Goal: Information Seeking & Learning: Learn about a topic

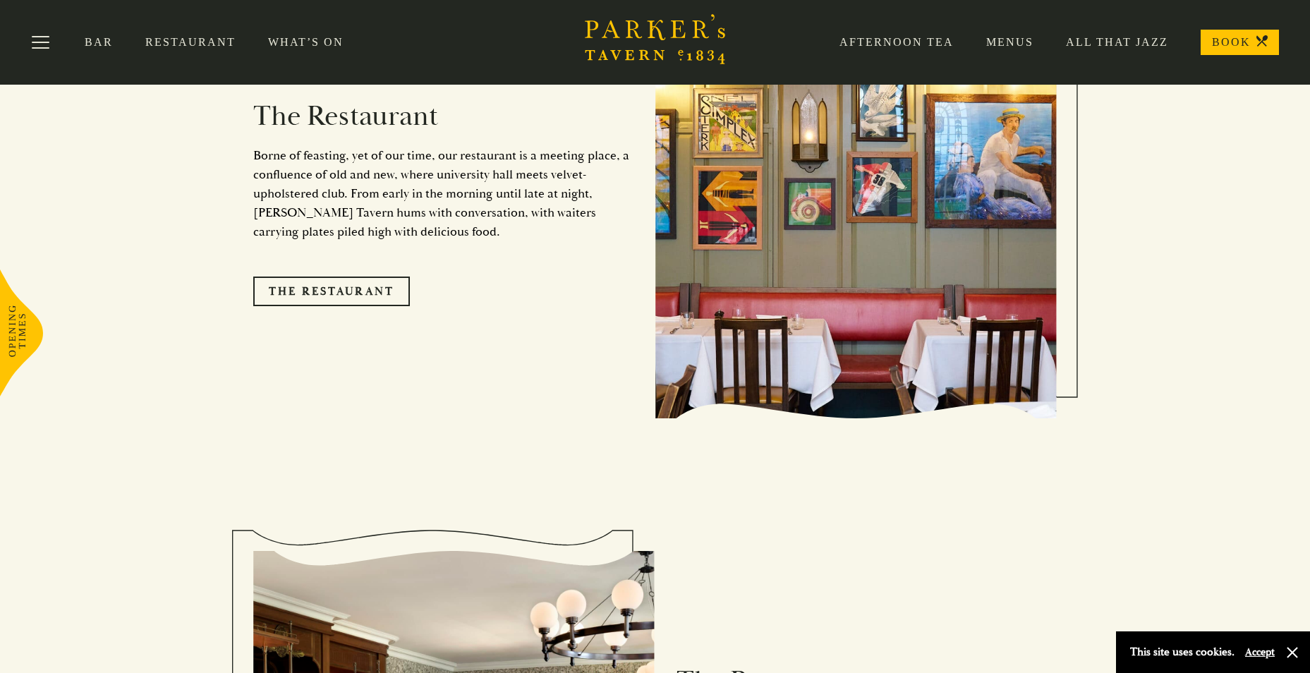
scroll to position [1341, 0]
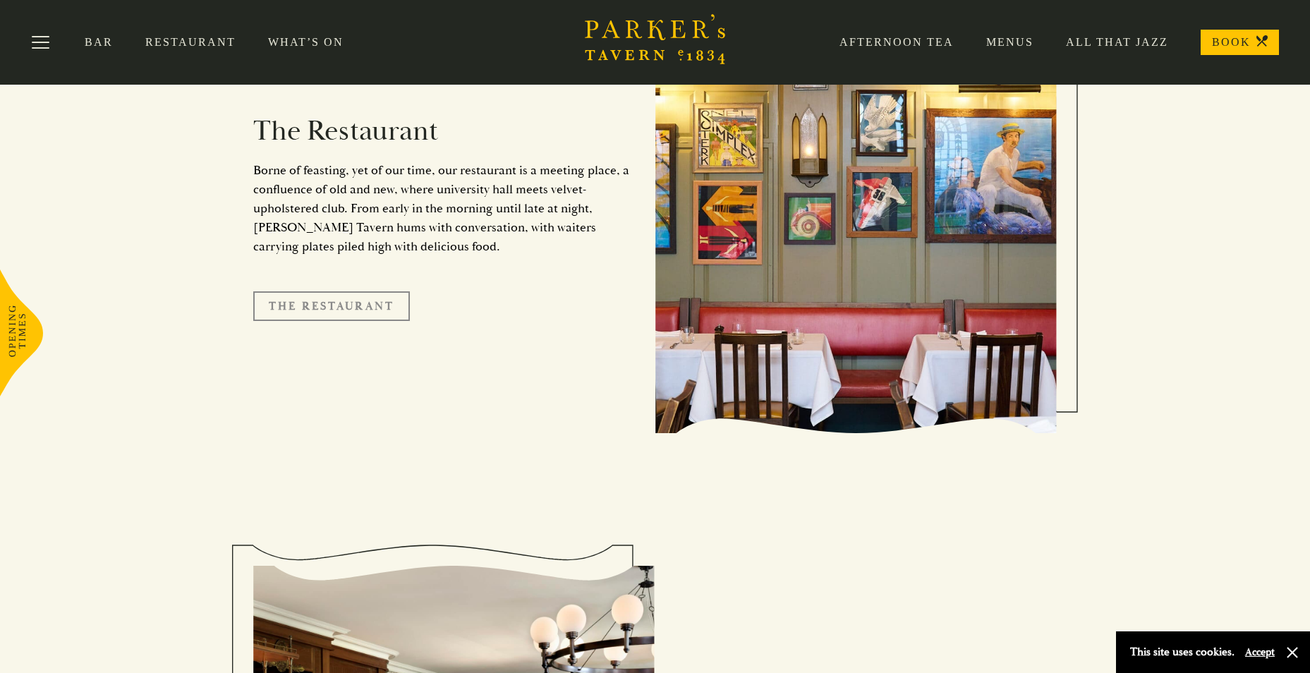
click at [363, 295] on link "The Restaurant" at bounding box center [331, 306] width 157 height 30
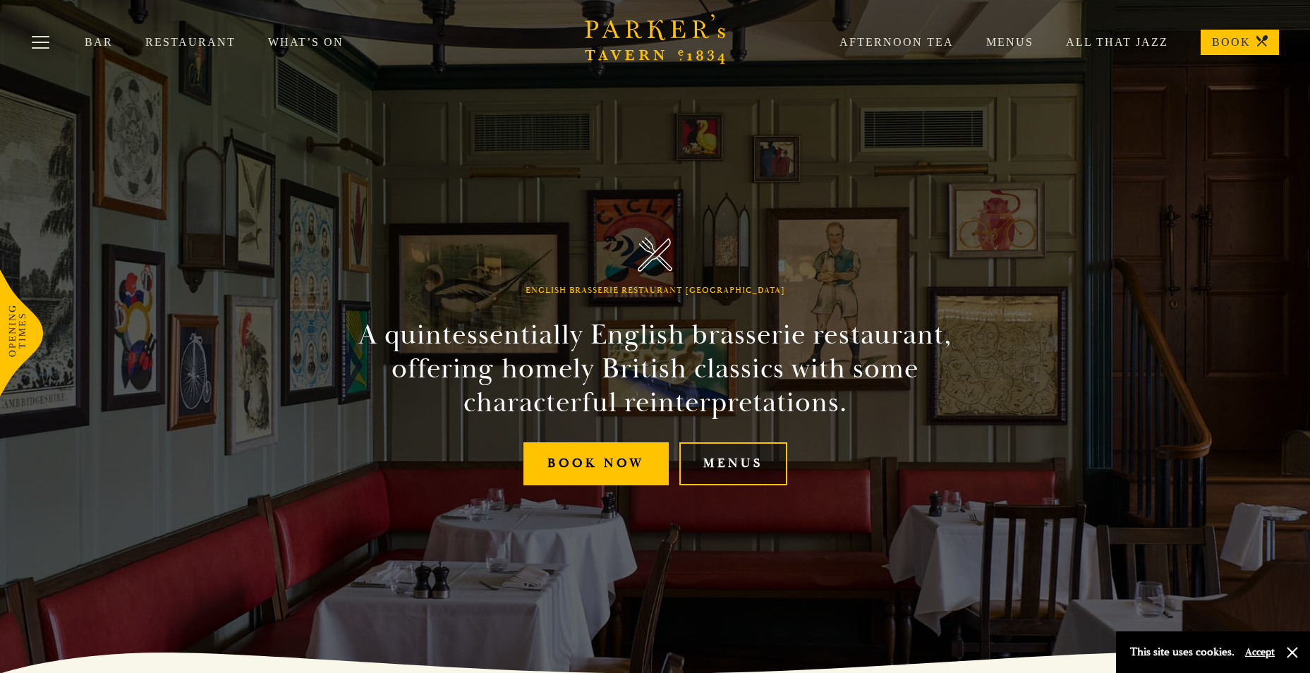
click at [755, 460] on link "Menus" at bounding box center [733, 463] width 108 height 43
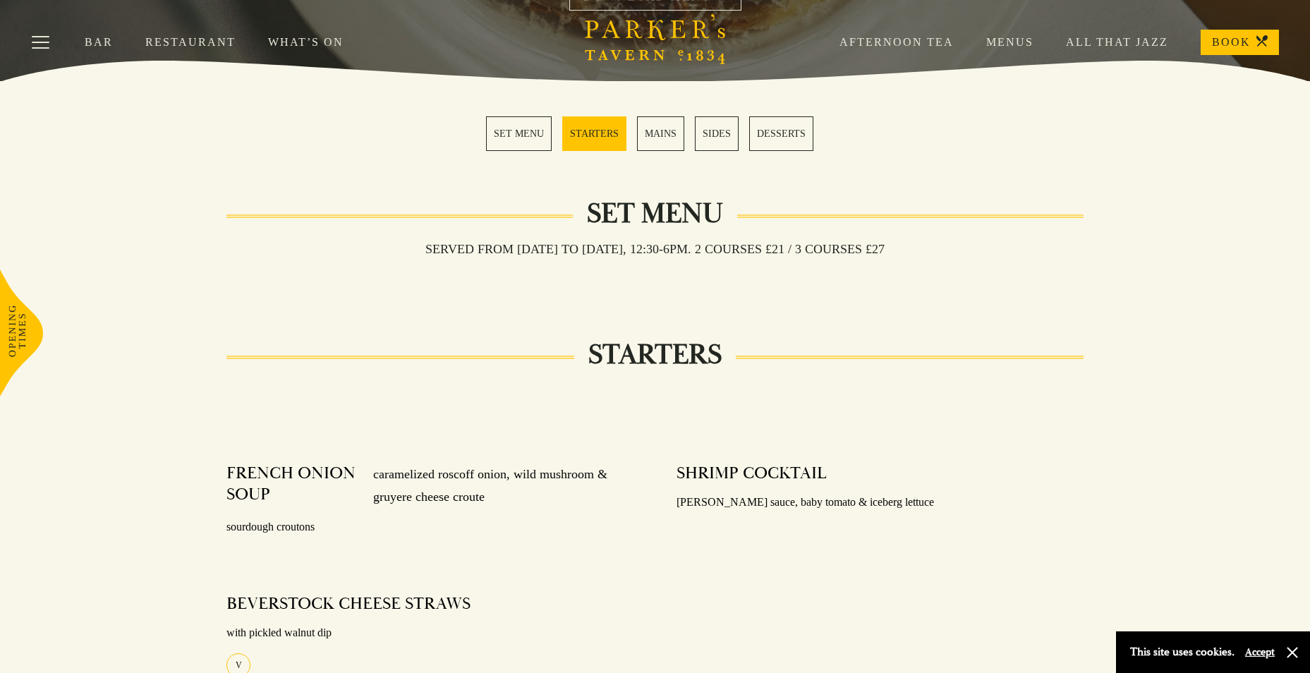
scroll to position [423, 0]
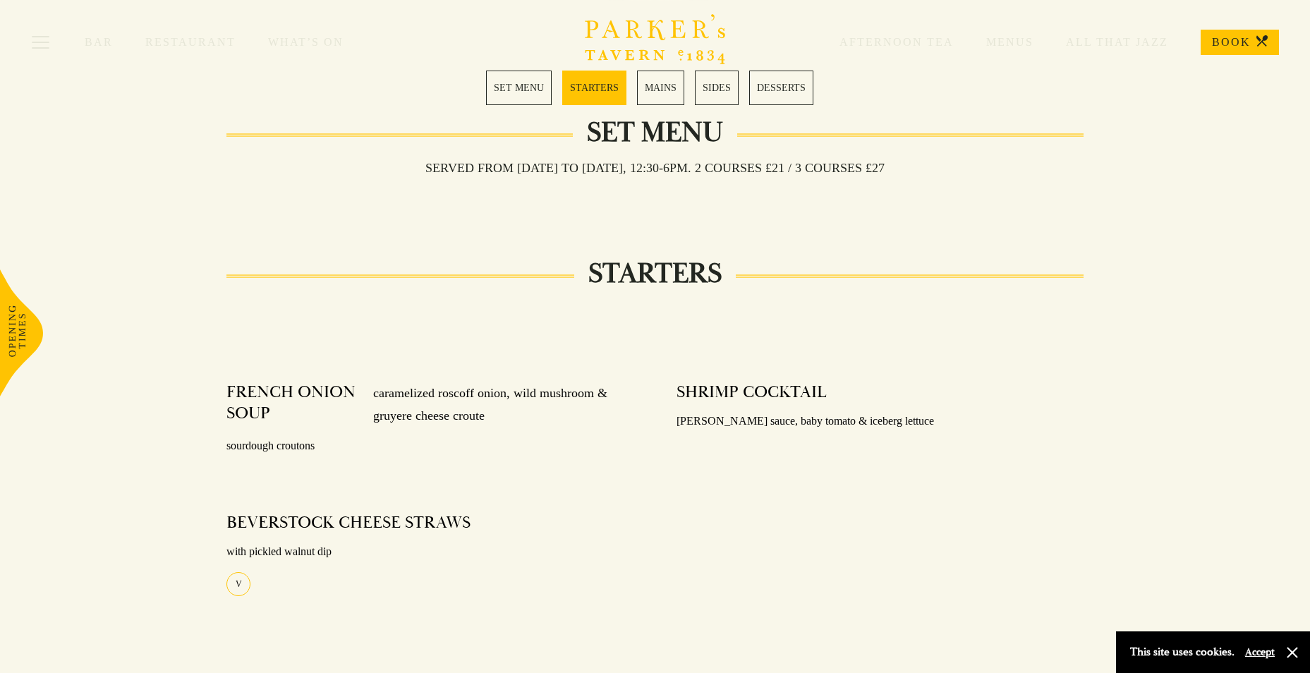
click at [664, 83] on div "Bar Restaurant What’s On Afternoon Tea Menus All That Jazz BOOK" at bounding box center [655, 42] width 1310 height 85
click at [662, 95] on link "MAINS" at bounding box center [660, 88] width 47 height 35
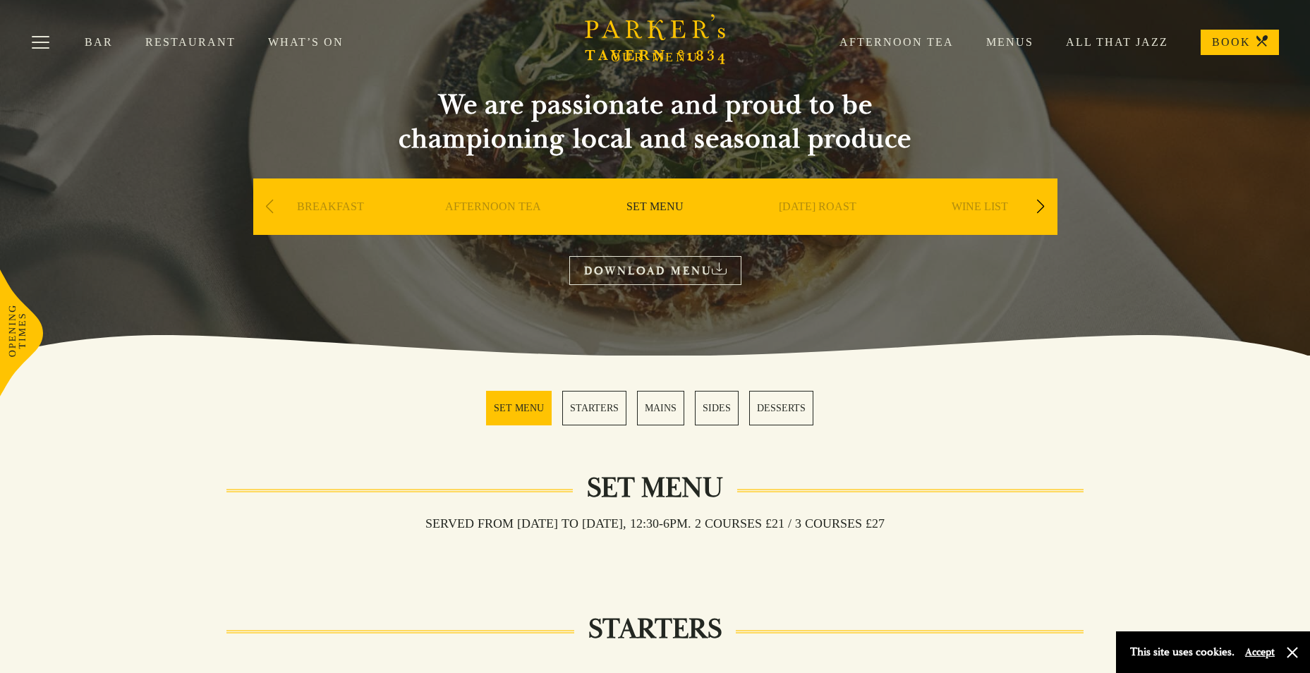
scroll to position [66, 0]
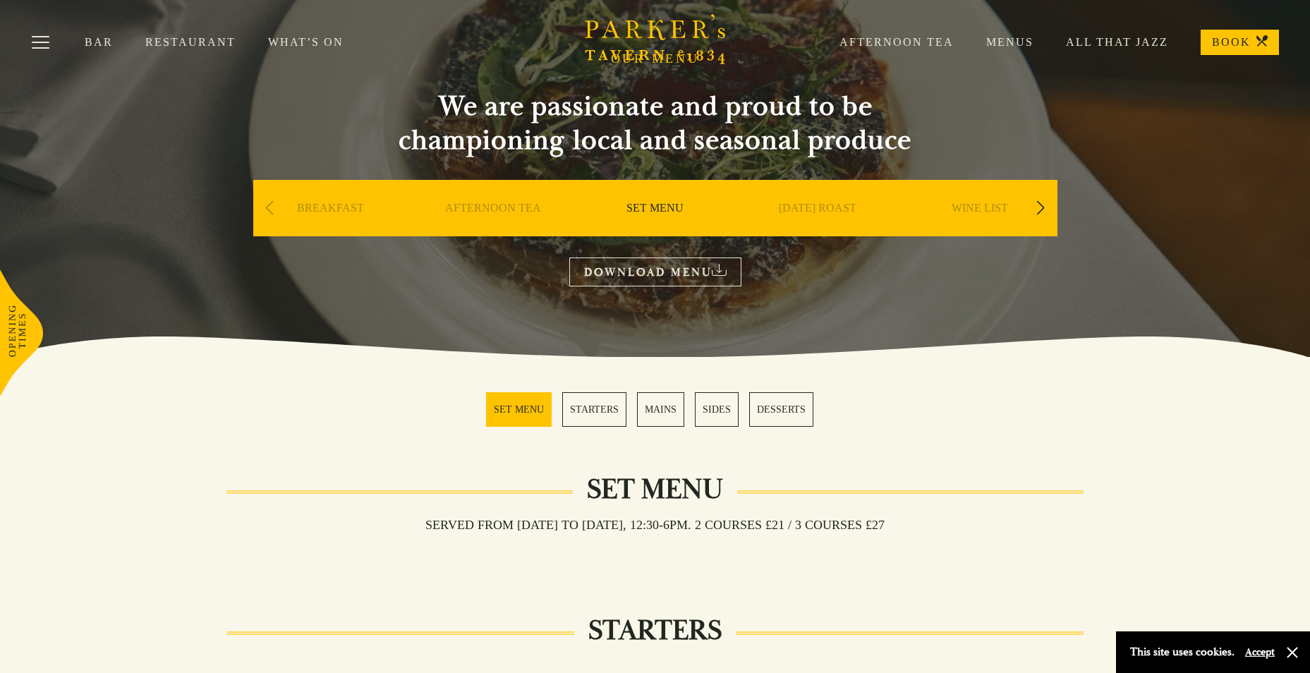
click at [270, 204] on div "Previous slide" at bounding box center [269, 208] width 19 height 31
click at [1042, 207] on div "Next slide" at bounding box center [1041, 208] width 19 height 31
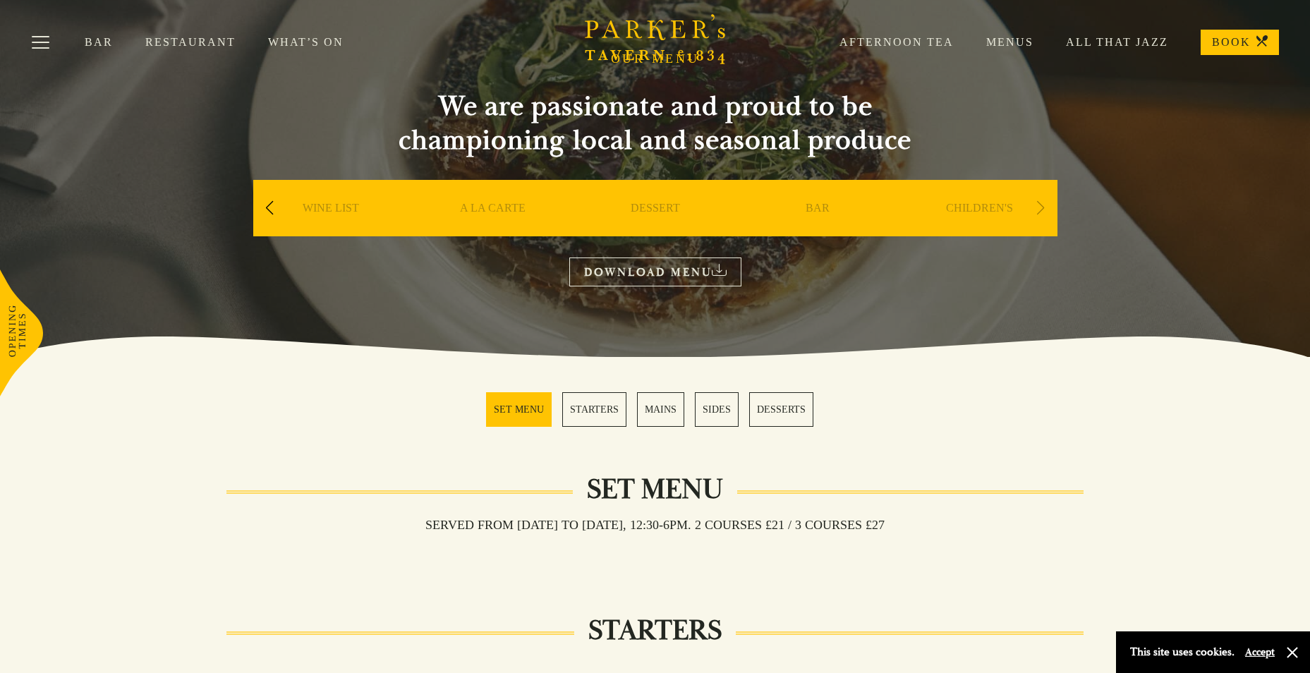
click at [502, 205] on link "A LA CARTE" at bounding box center [493, 229] width 66 height 56
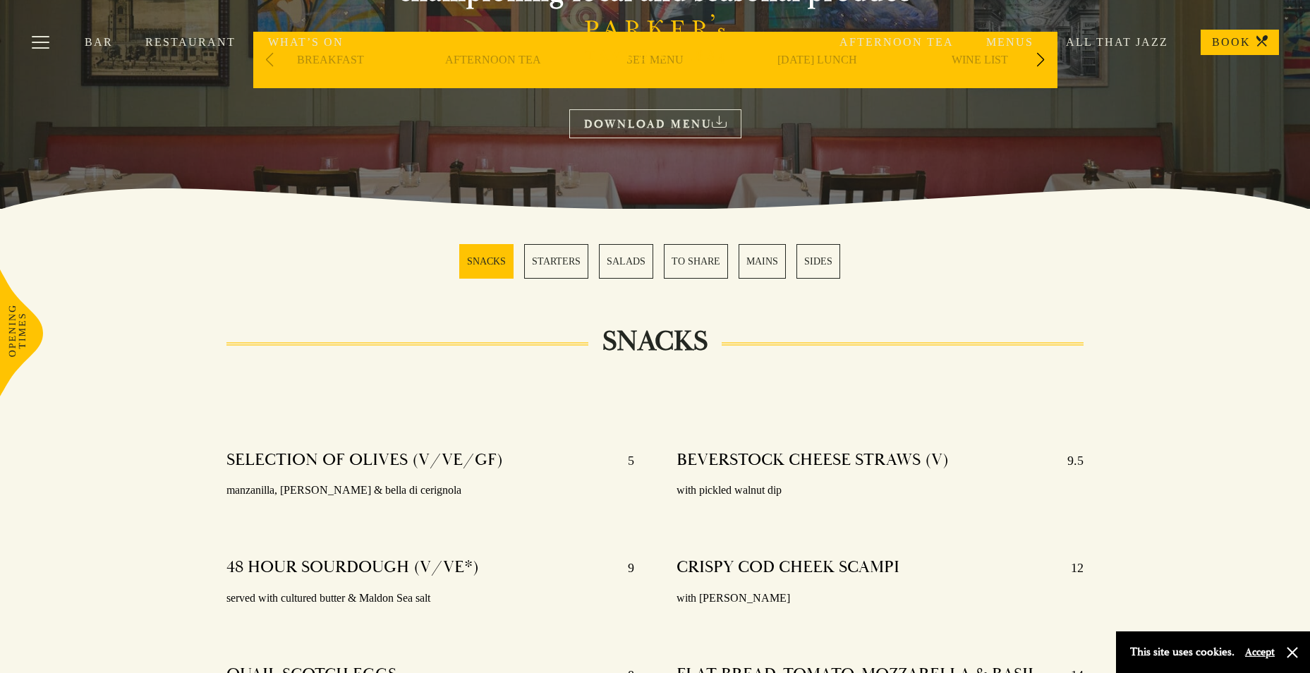
scroll to position [282, 0]
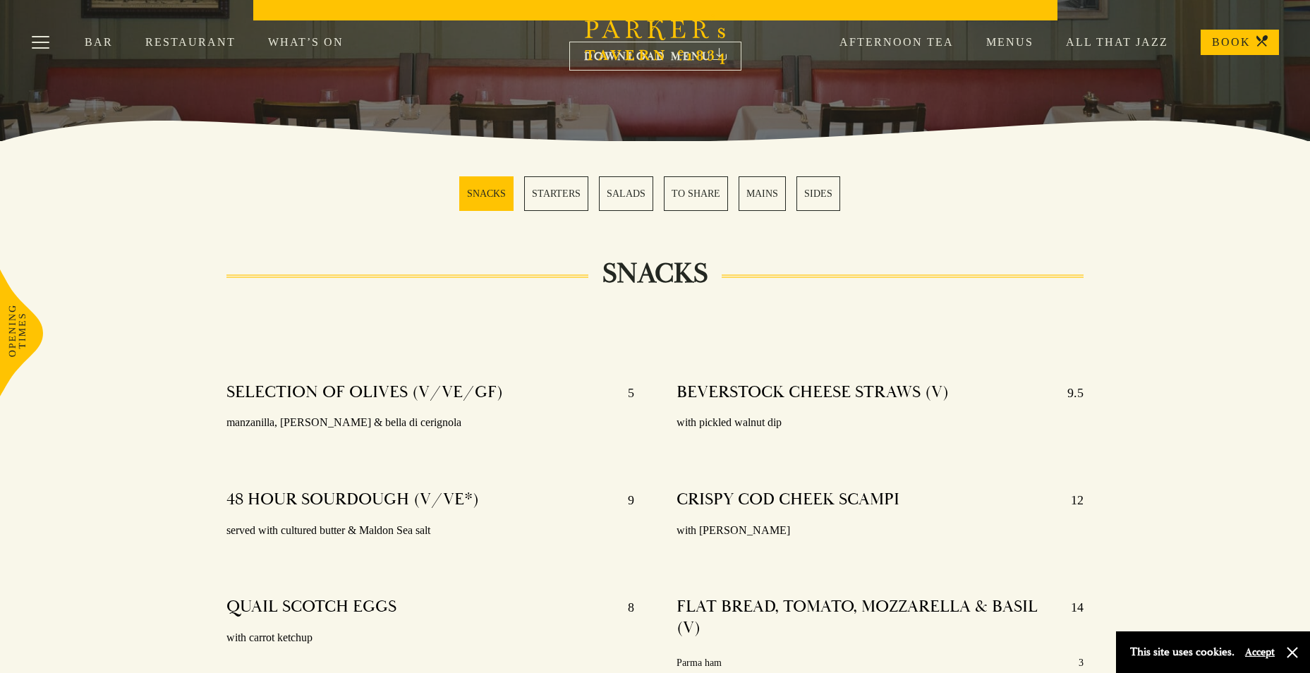
click at [758, 194] on link "MAINS" at bounding box center [762, 193] width 47 height 35
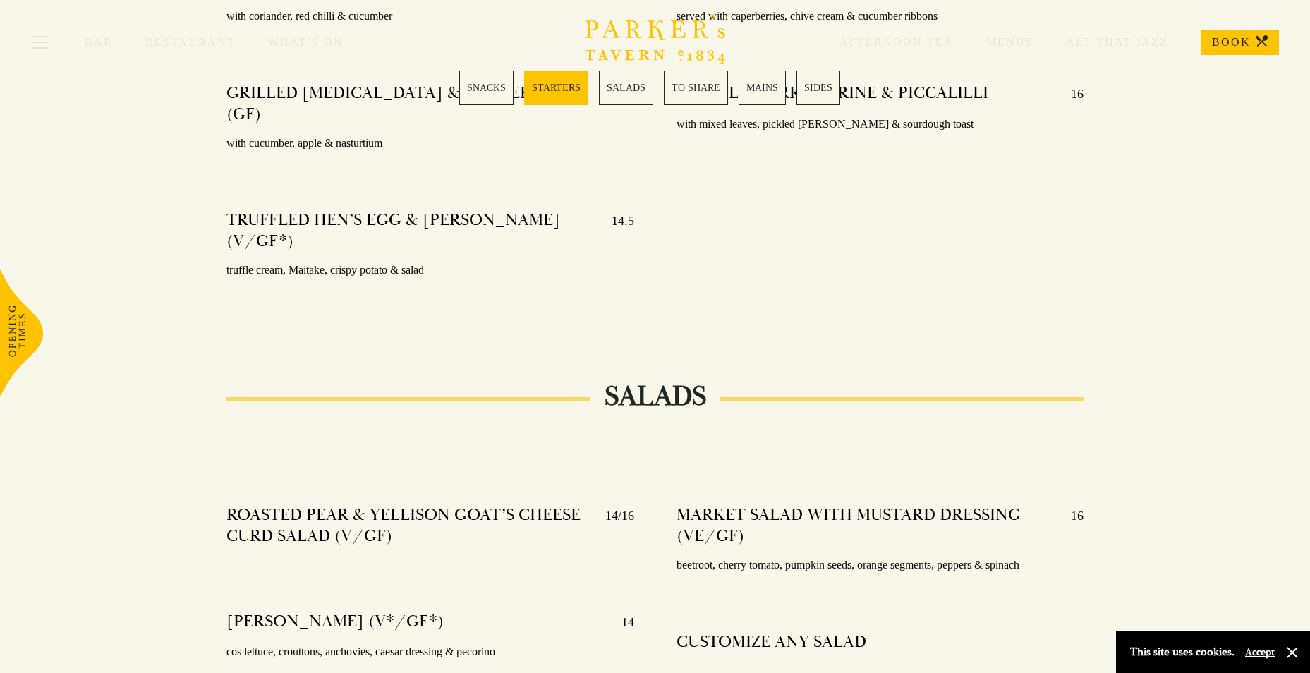
scroll to position [1398, 0]
